Goal: Check status: Check status

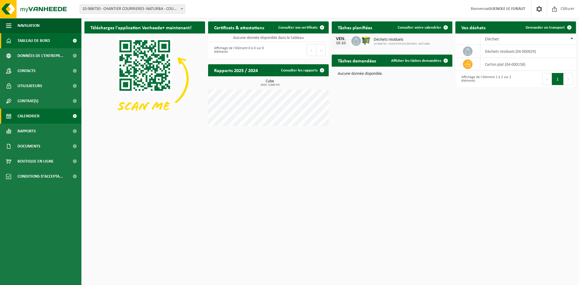
click at [35, 112] on span "Calendrier" at bounding box center [28, 115] width 22 height 15
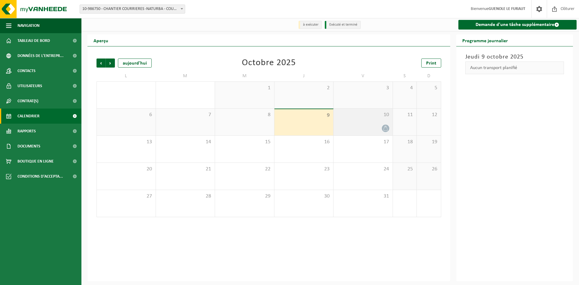
click at [383, 127] on icon at bounding box center [385, 128] width 5 height 5
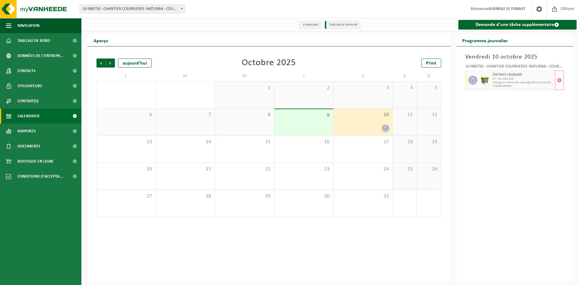
click at [523, 84] on span "Vidange sur demande - passage dans une tournée fixe" at bounding box center [522, 83] width 61 height 4
click at [99, 63] on span "Précédent" at bounding box center [100, 62] width 9 height 9
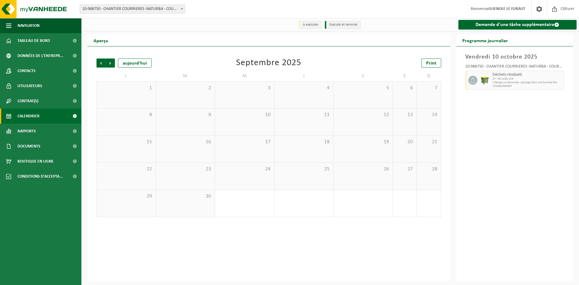
click at [99, 63] on span "Précédent" at bounding box center [100, 62] width 9 height 9
click at [110, 61] on span "Suivant" at bounding box center [110, 62] width 9 height 9
click at [384, 184] on div "1" at bounding box center [386, 183] width 8 height 8
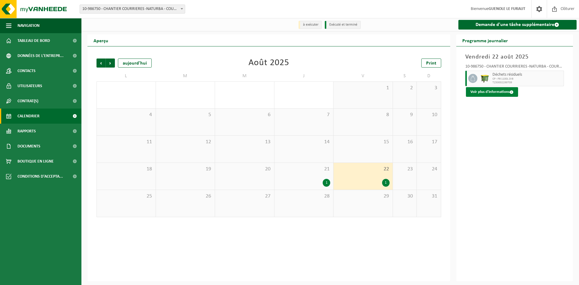
click at [493, 94] on button "Voir plus d'informations" at bounding box center [492, 92] width 52 height 10
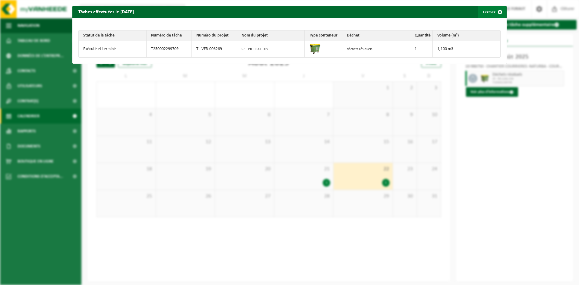
click at [495, 12] on span "button" at bounding box center [500, 12] width 12 height 12
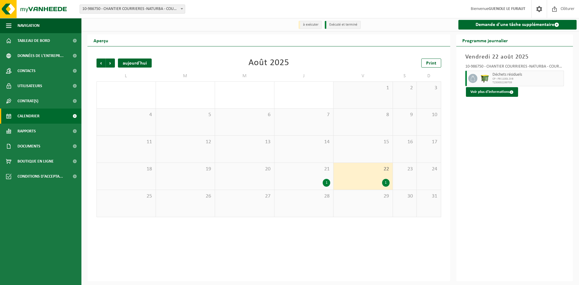
click at [140, 64] on div "aujourd'hui" at bounding box center [135, 62] width 34 height 9
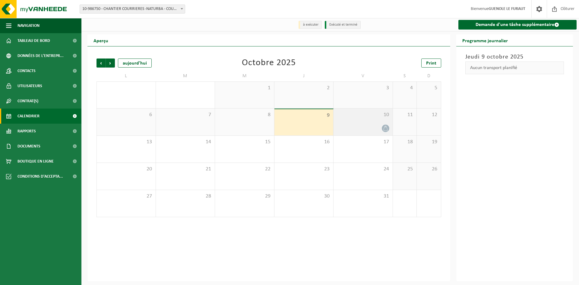
click at [386, 128] on icon at bounding box center [385, 128] width 5 height 5
